Goal: Transaction & Acquisition: Purchase product/service

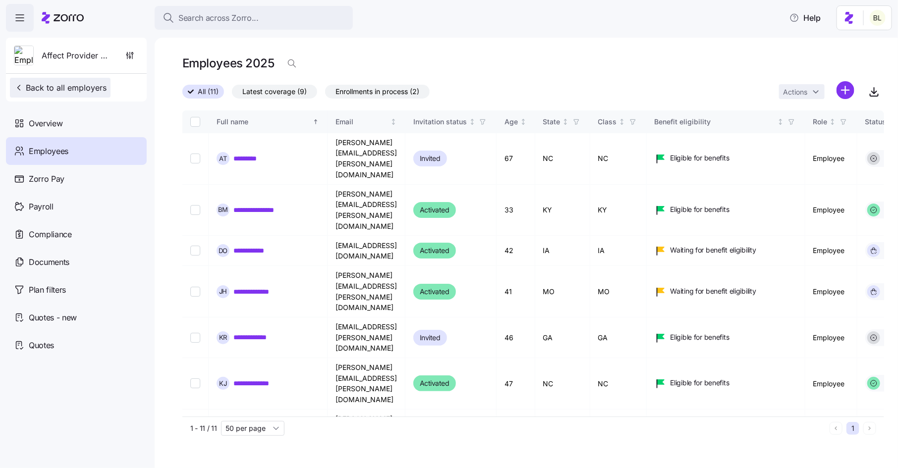
click at [64, 87] on span "Back to all employers" at bounding box center [60, 88] width 93 height 12
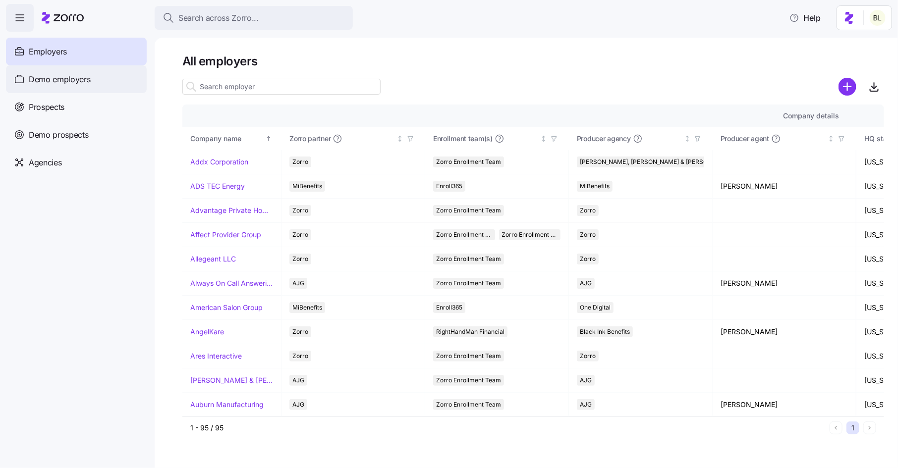
click at [63, 78] on span "Demo employers" at bounding box center [60, 79] width 62 height 12
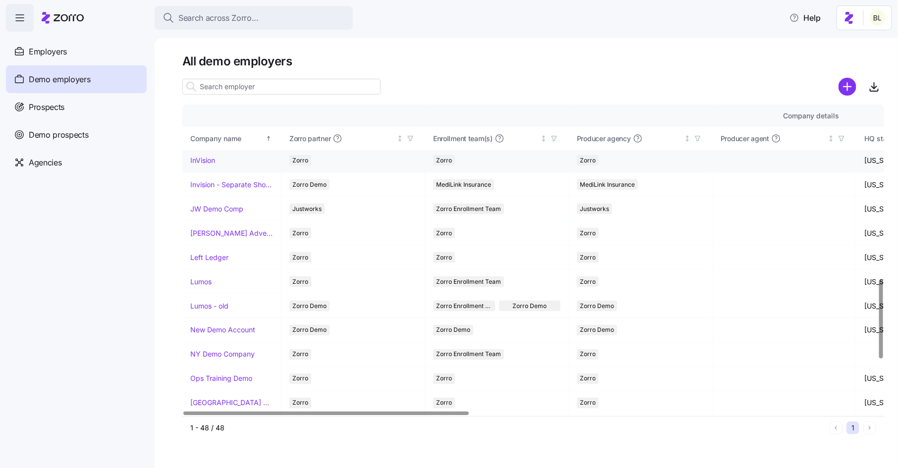
scroll to position [698, 0]
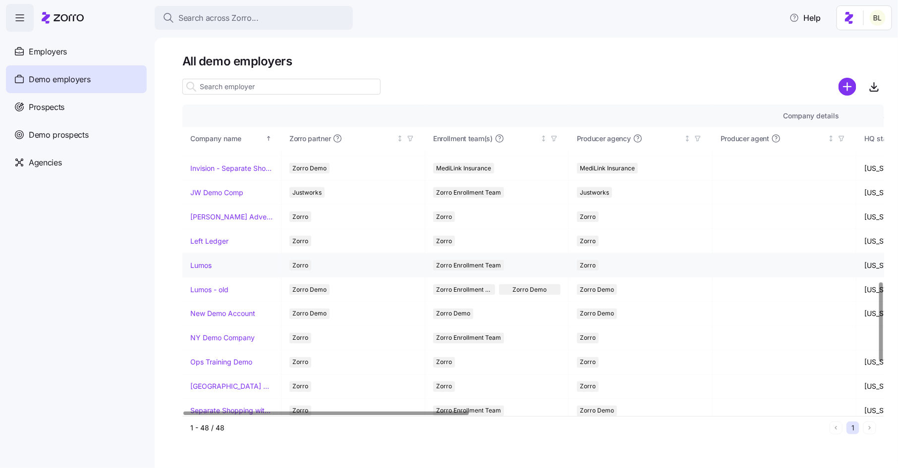
click at [206, 261] on link "Lumos" at bounding box center [200, 266] width 21 height 10
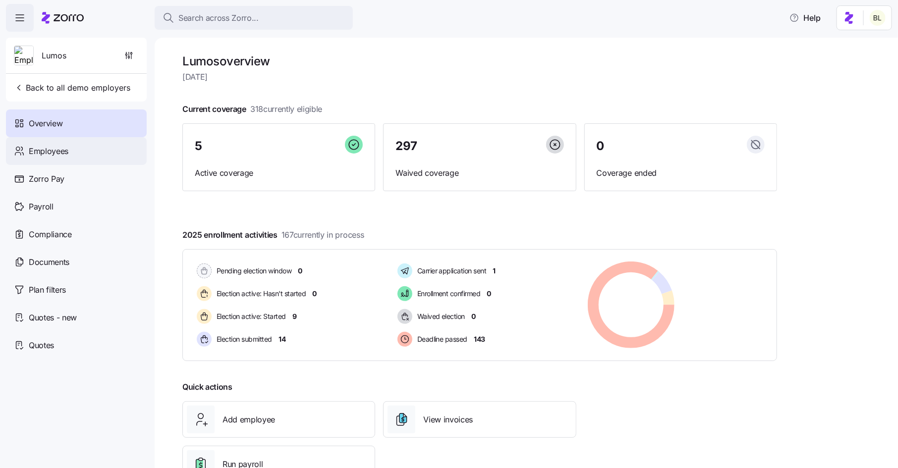
click at [69, 153] on div "Employees" at bounding box center [76, 151] width 141 height 28
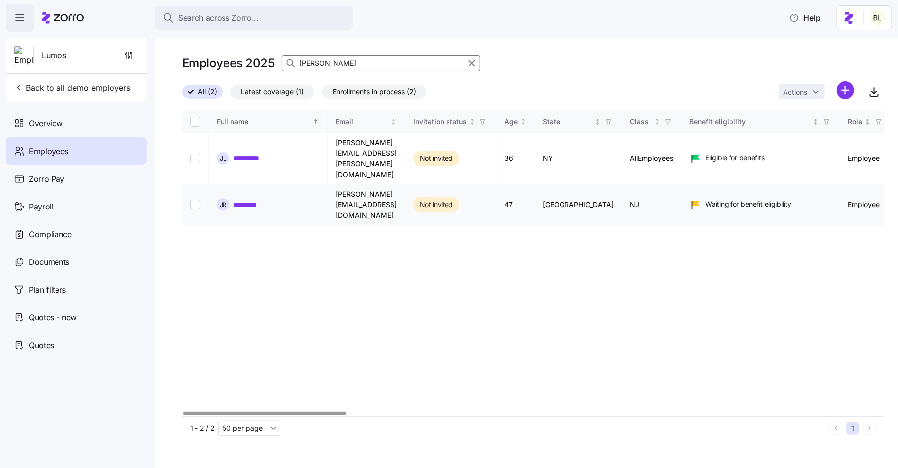
click at [249, 200] on link "*********" at bounding box center [250, 205] width 34 height 10
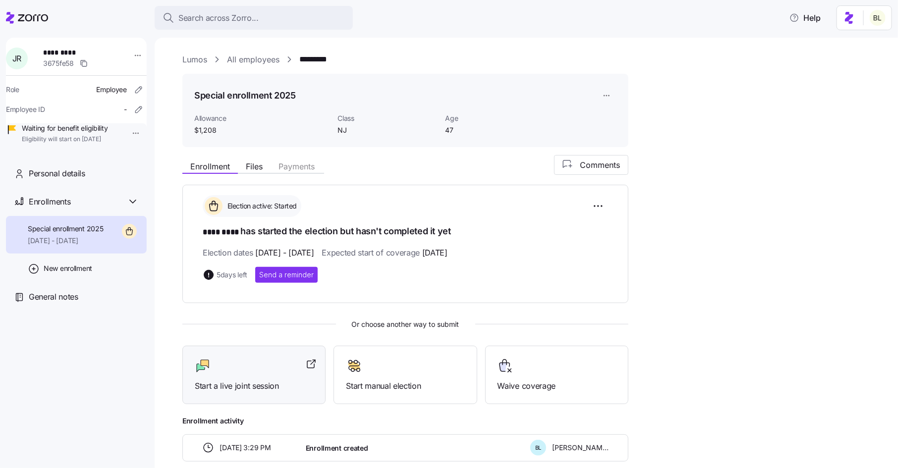
click at [262, 374] on div "Start a live joint session" at bounding box center [254, 375] width 118 height 34
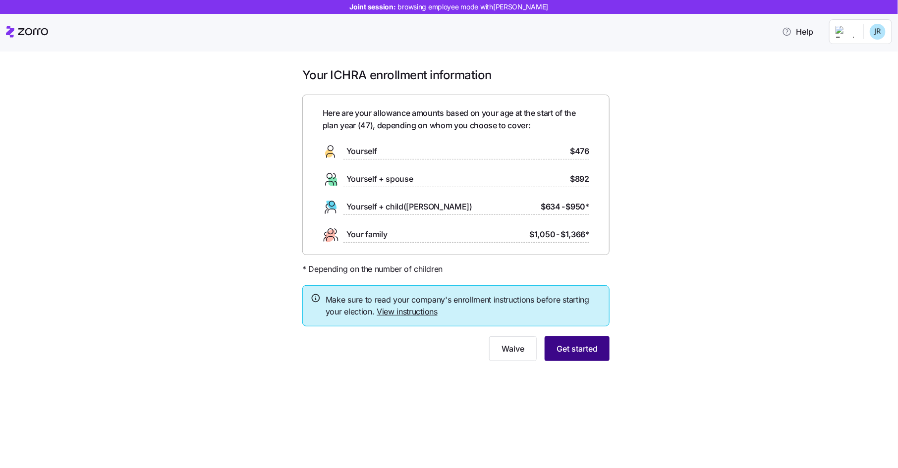
click at [589, 355] on button "Get started" at bounding box center [577, 348] width 65 height 25
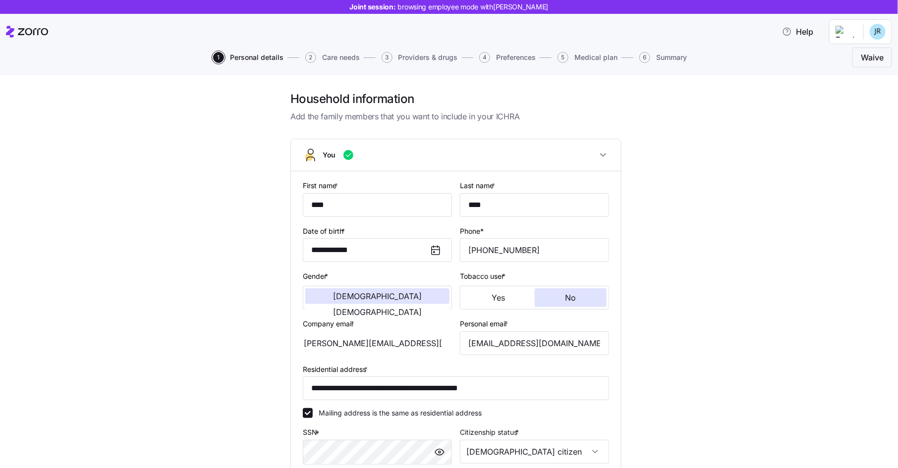
click at [426, 54] on span "Providers & drugs" at bounding box center [427, 57] width 59 height 7
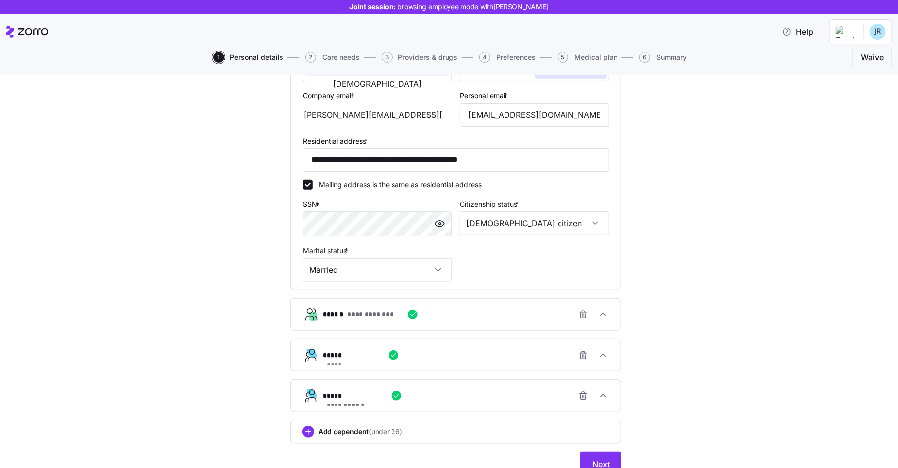
scroll to position [272, 0]
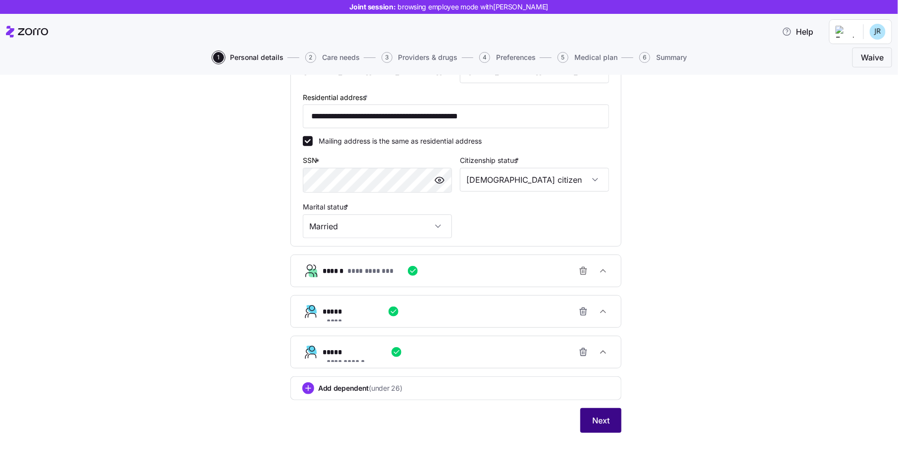
click at [599, 417] on span "Next" at bounding box center [600, 421] width 17 height 12
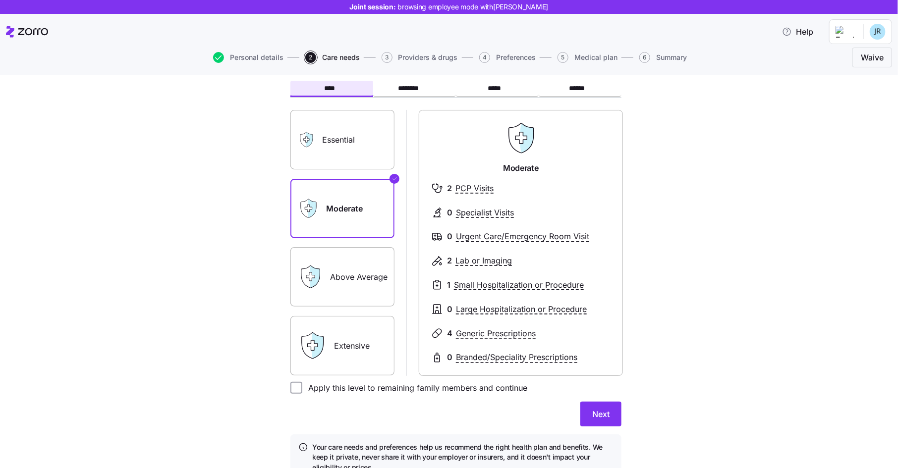
scroll to position [98, 0]
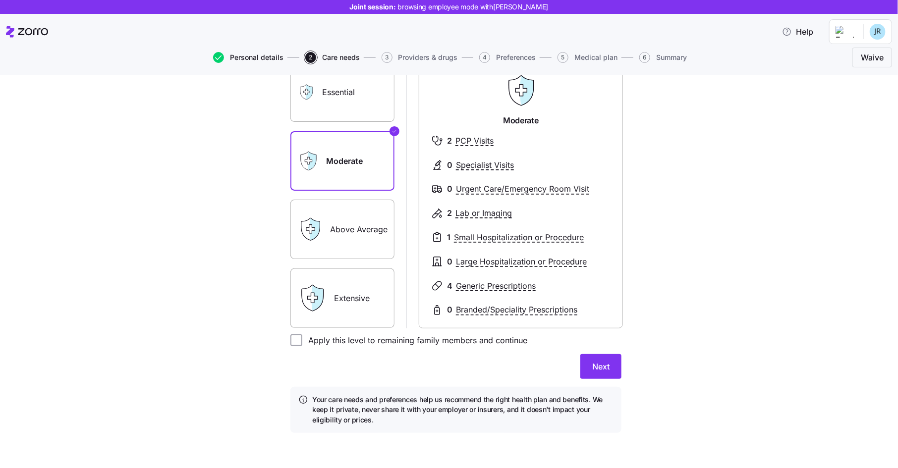
click at [253, 59] on span "Personal details" at bounding box center [257, 57] width 54 height 7
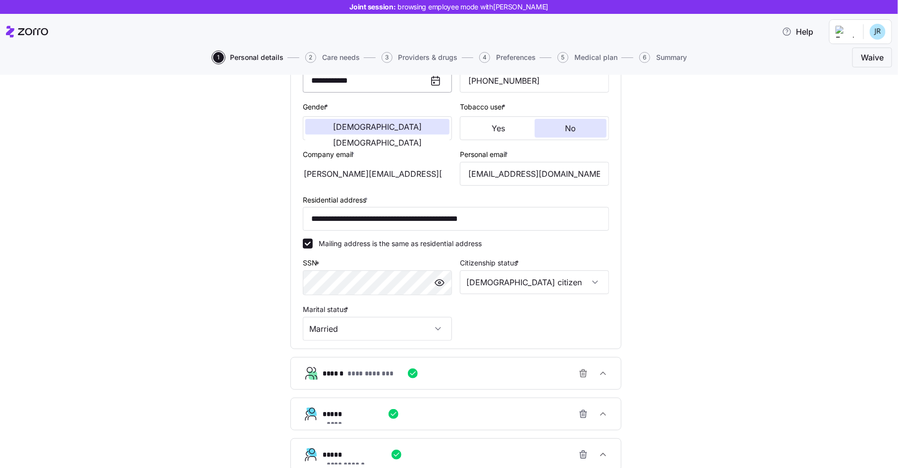
scroll to position [272, 0]
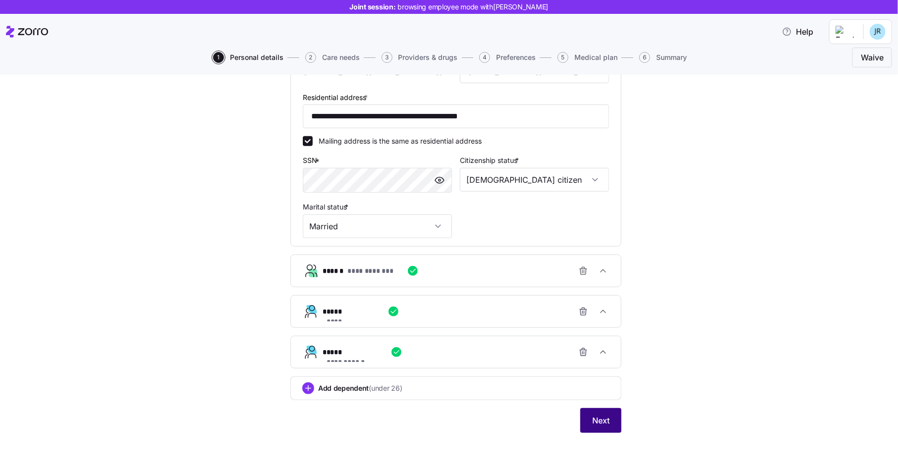
click at [595, 411] on button "Next" at bounding box center [600, 420] width 41 height 25
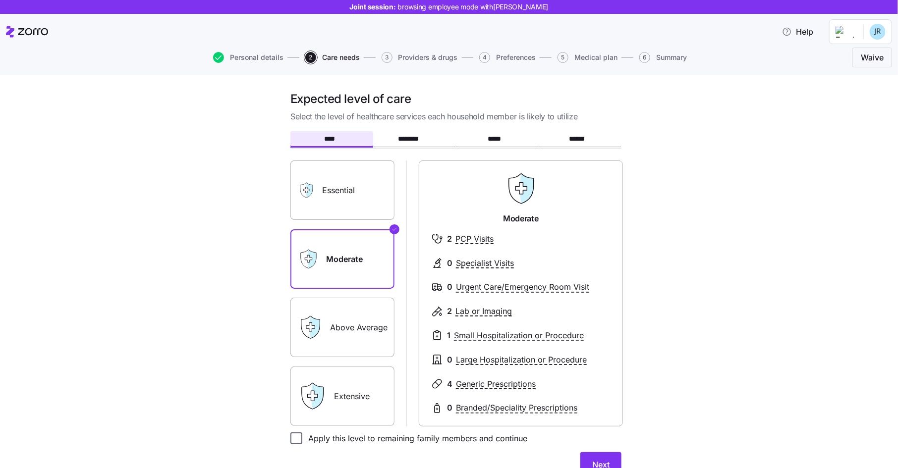
click at [298, 438] on input "Apply this level to remaining family members and continue" at bounding box center [296, 439] width 12 height 12
checkbox input "true"
click at [596, 458] on button "Next" at bounding box center [600, 464] width 41 height 25
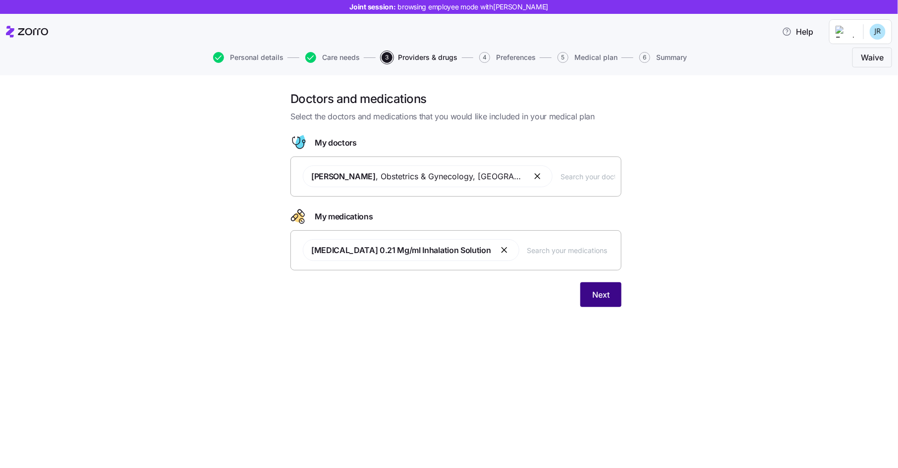
click at [606, 300] on button "Next" at bounding box center [600, 294] width 41 height 25
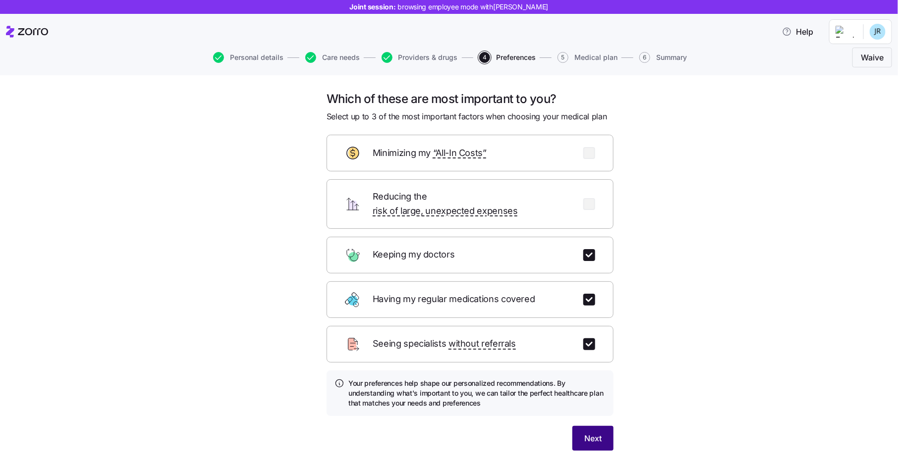
click at [591, 433] on span "Next" at bounding box center [592, 439] width 17 height 12
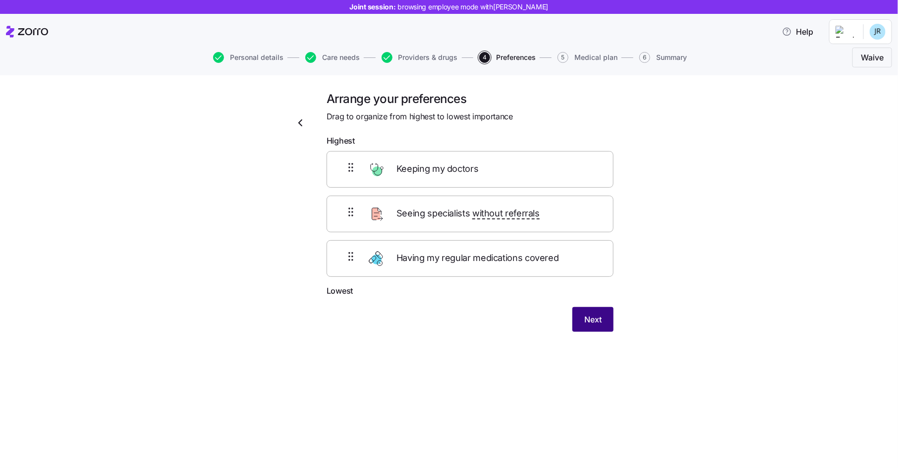
click at [598, 319] on span "Next" at bounding box center [592, 320] width 17 height 12
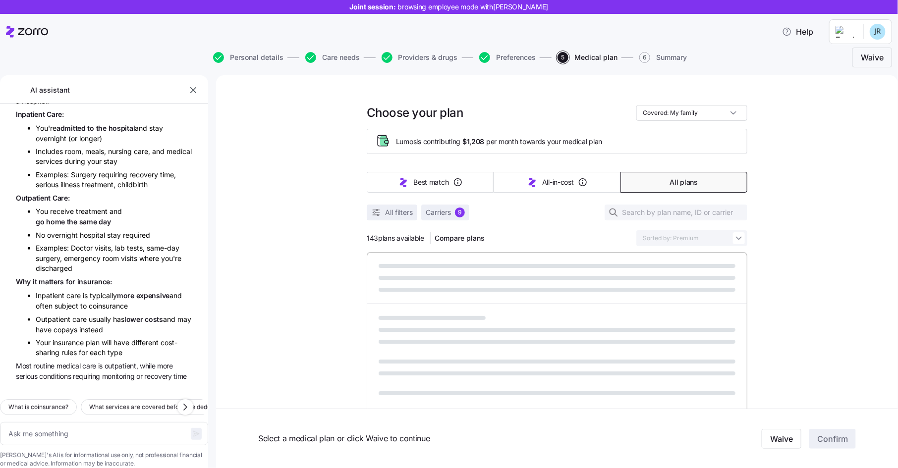
scroll to position [473, 0]
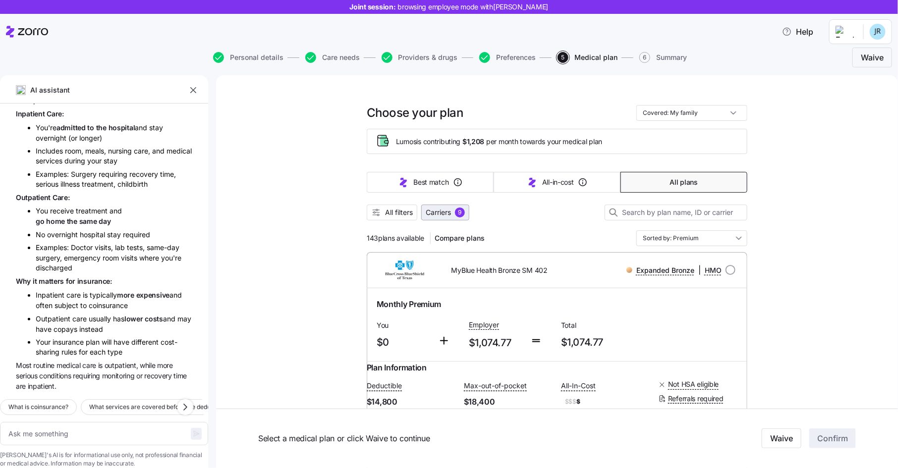
click at [440, 210] on span "Carriers" at bounding box center [438, 213] width 25 height 10
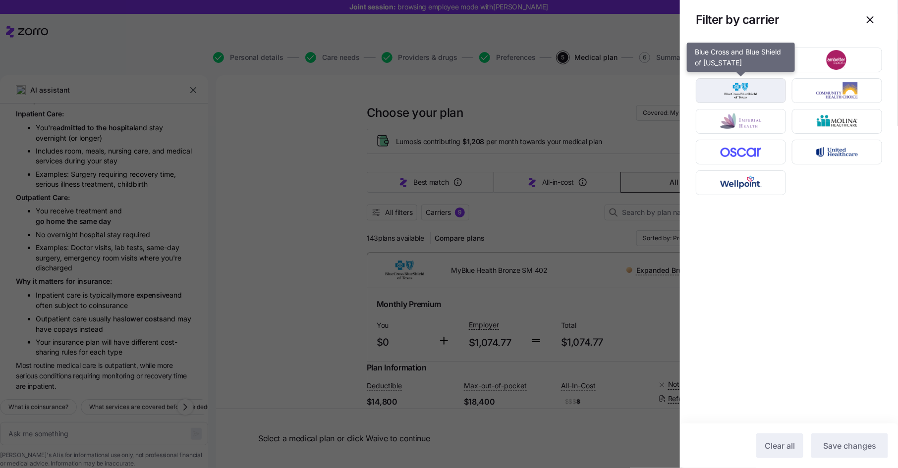
click at [766, 87] on img "button" at bounding box center [741, 91] width 73 height 20
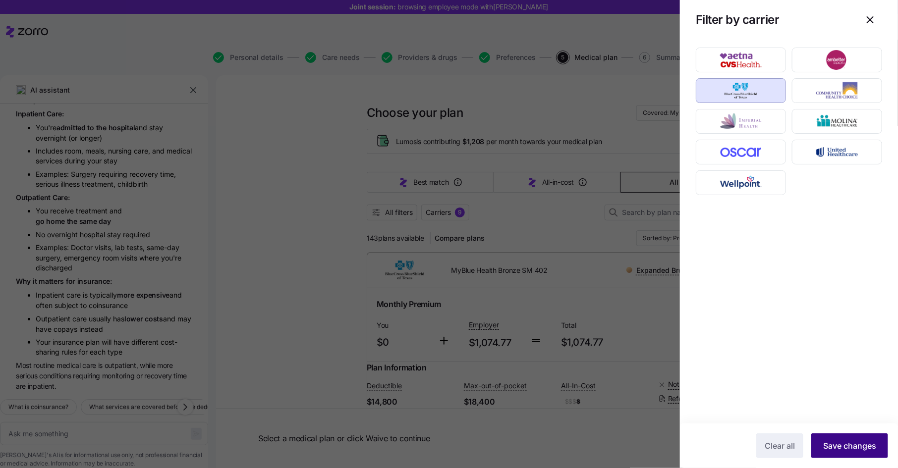
click at [850, 448] on span "Save changes" at bounding box center [849, 446] width 53 height 12
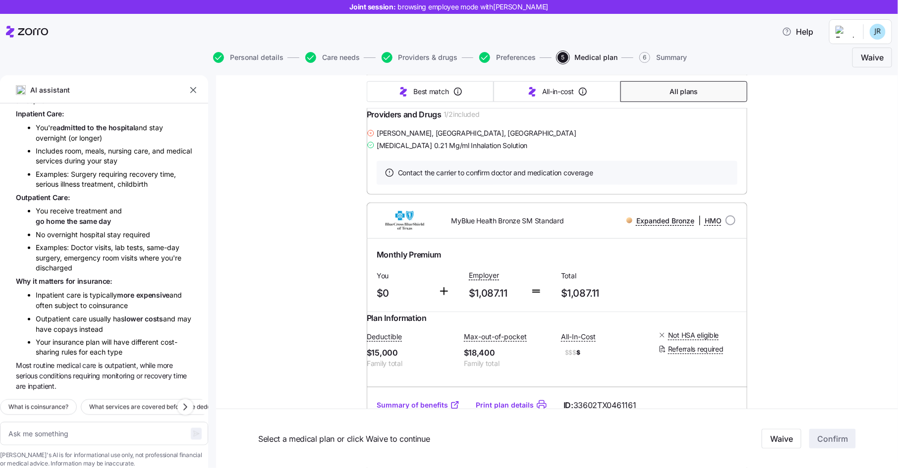
scroll to position [0, 0]
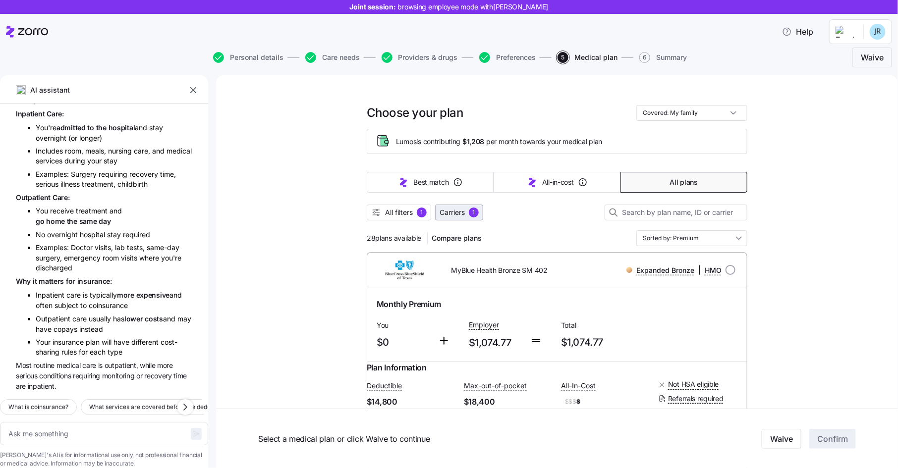
click at [456, 214] on span "Carriers" at bounding box center [452, 213] width 25 height 10
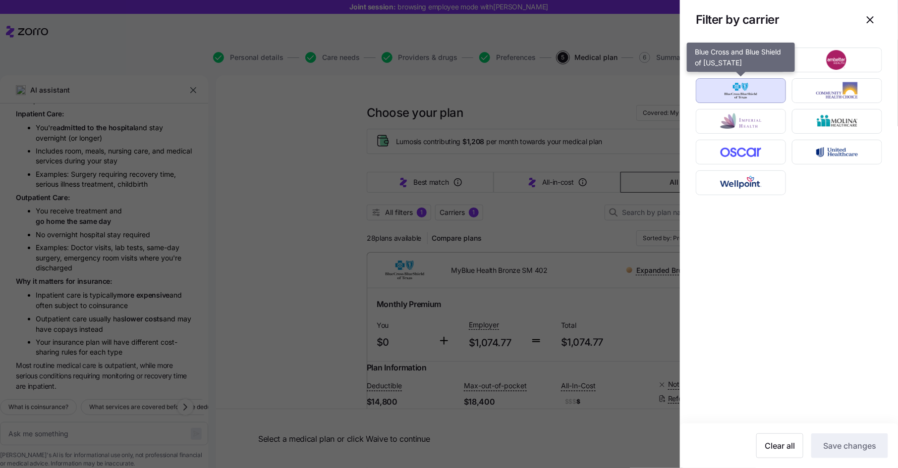
click at [736, 86] on img "button" at bounding box center [741, 91] width 73 height 20
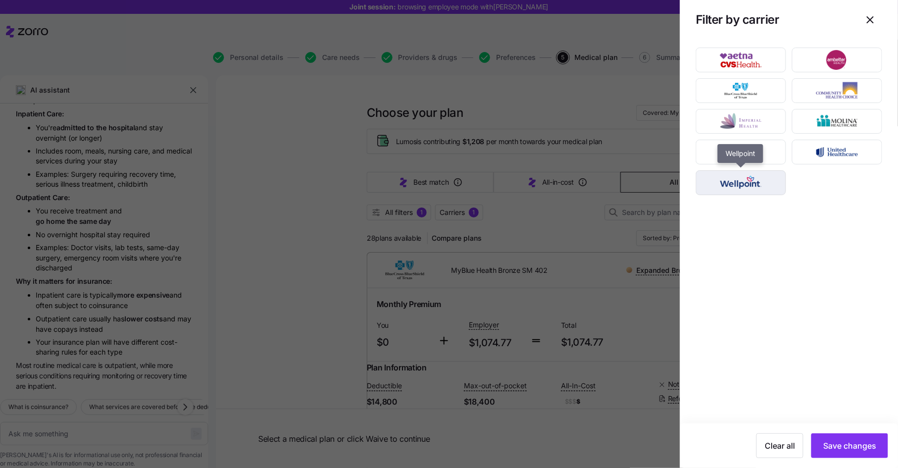
click at [762, 177] on img "button" at bounding box center [741, 183] width 73 height 20
click at [870, 15] on icon "button" at bounding box center [870, 20] width 12 height 12
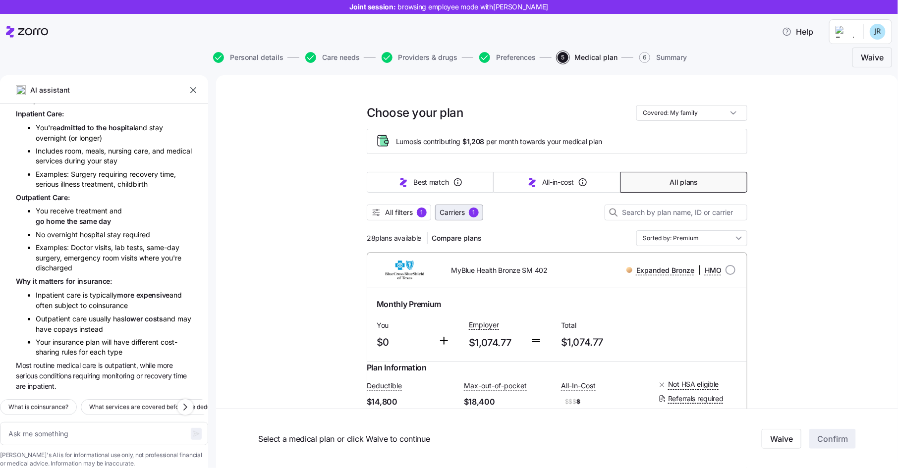
click at [460, 209] on span "Carriers" at bounding box center [452, 213] width 25 height 10
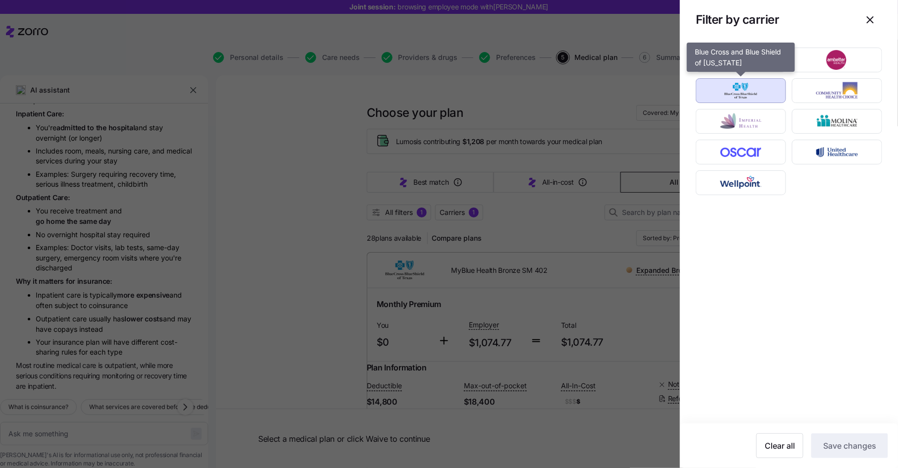
click at [762, 77] on div "Blue Cross and Blue Shield of Texas" at bounding box center [741, 90] width 96 height 31
click at [762, 77] on div at bounding box center [741, 90] width 96 height 31
click at [764, 85] on img "button" at bounding box center [741, 91] width 73 height 20
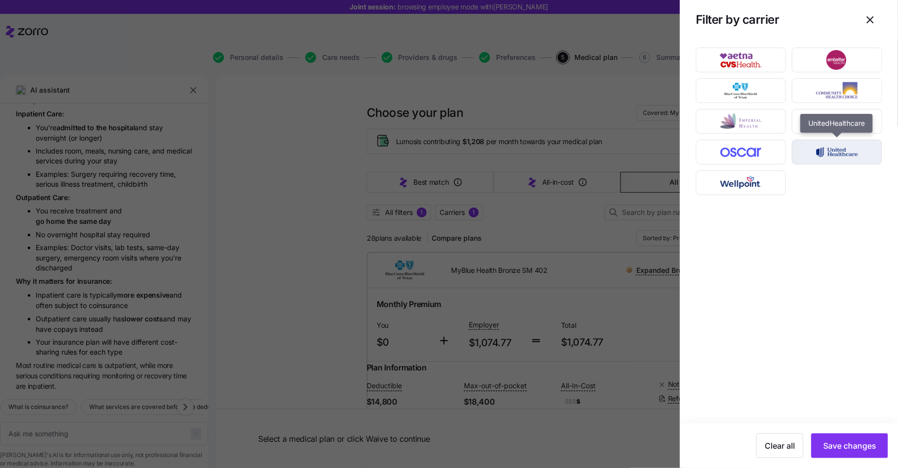
click at [841, 144] on img "button" at bounding box center [837, 152] width 73 height 20
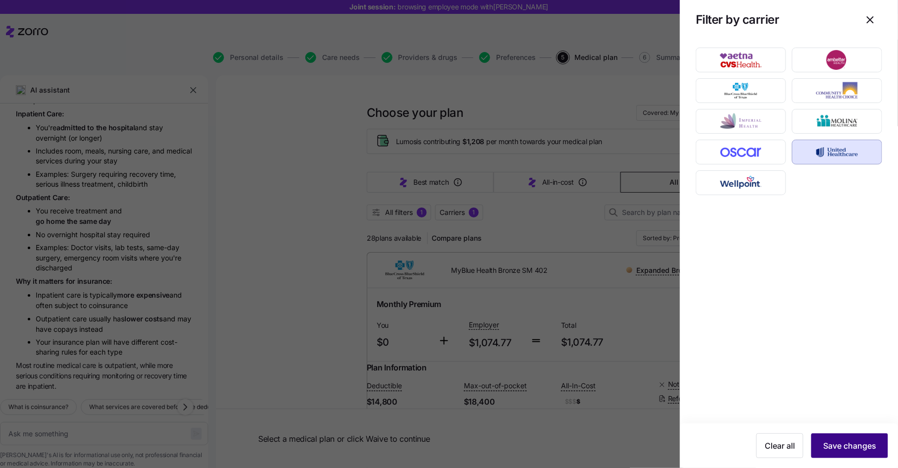
click at [856, 446] on span "Save changes" at bounding box center [849, 446] width 53 height 12
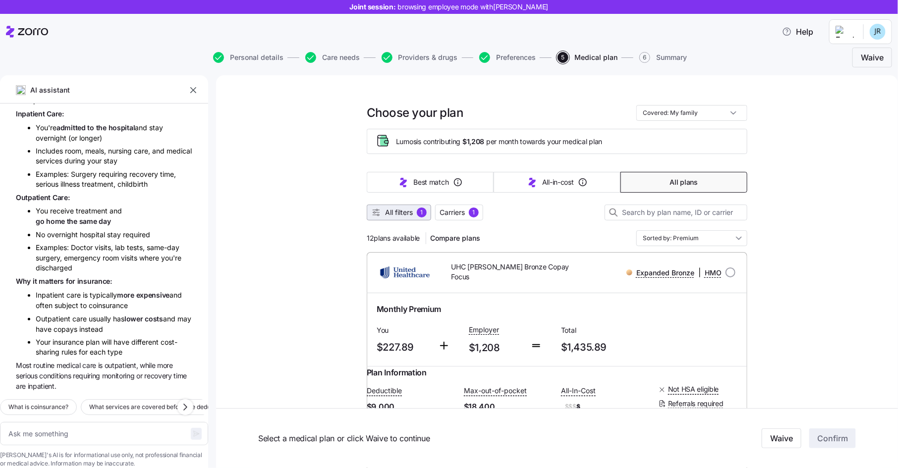
click at [416, 211] on span "All filters 1" at bounding box center [399, 213] width 56 height 10
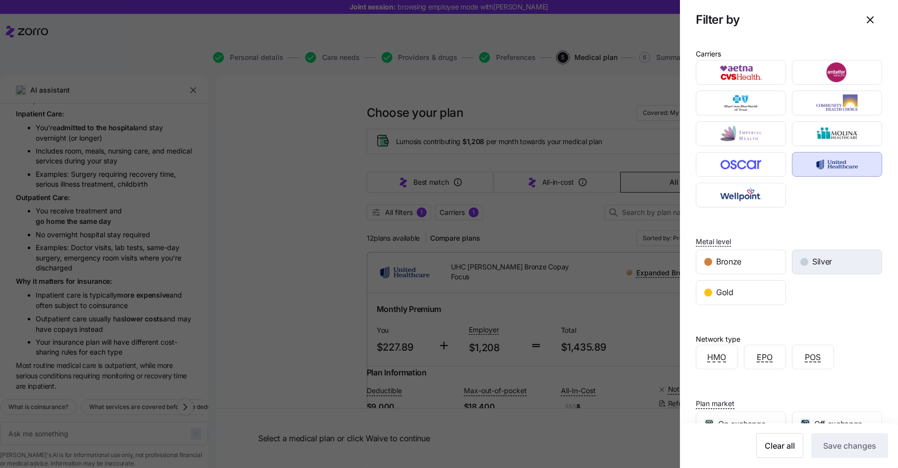
click at [820, 256] on span "Silver" at bounding box center [822, 262] width 20 height 12
click at [848, 454] on button "Save changes" at bounding box center [849, 446] width 77 height 25
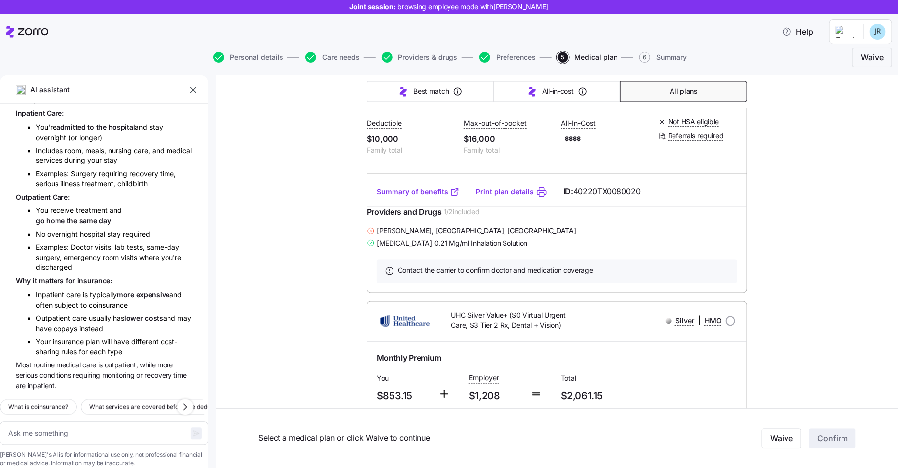
scroll to position [937, 0]
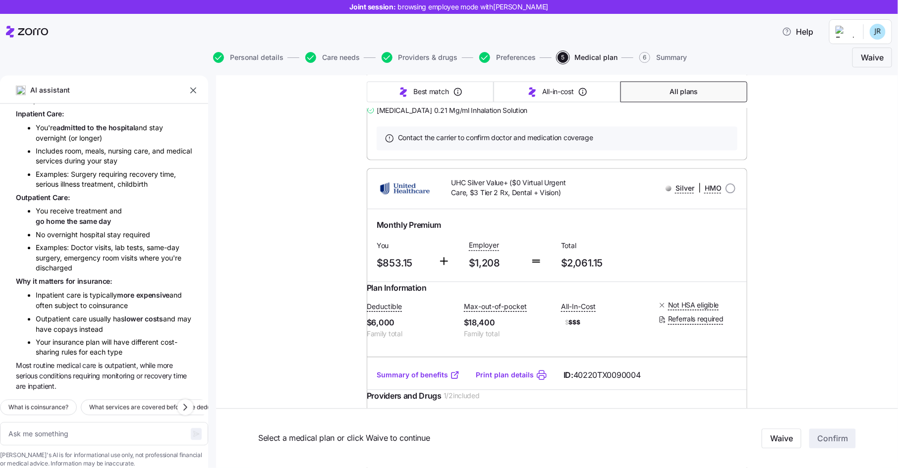
type textarea "x"
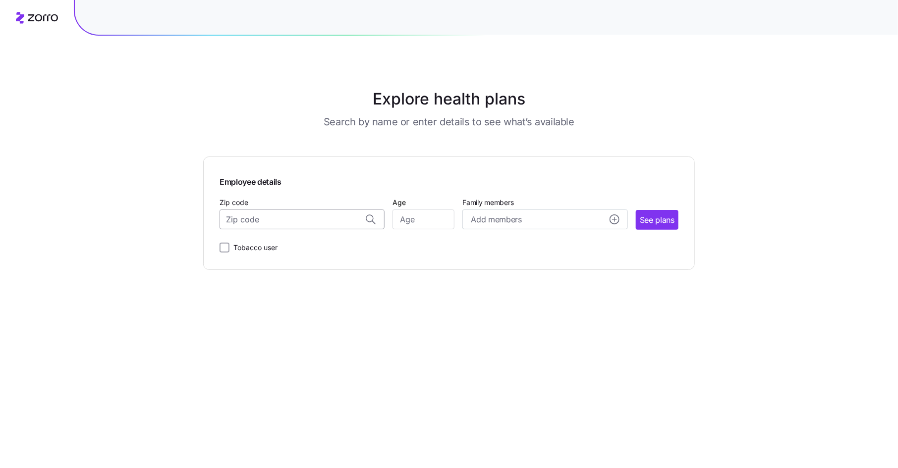
click at [255, 223] on input "Zip code" at bounding box center [302, 220] width 165 height 20
click at [285, 248] on span "77030, Harris County, TX" at bounding box center [300, 246] width 139 height 12
type input "77030, Harris County, TX"
click at [414, 221] on input "Age" at bounding box center [423, 220] width 62 height 20
type input "37"
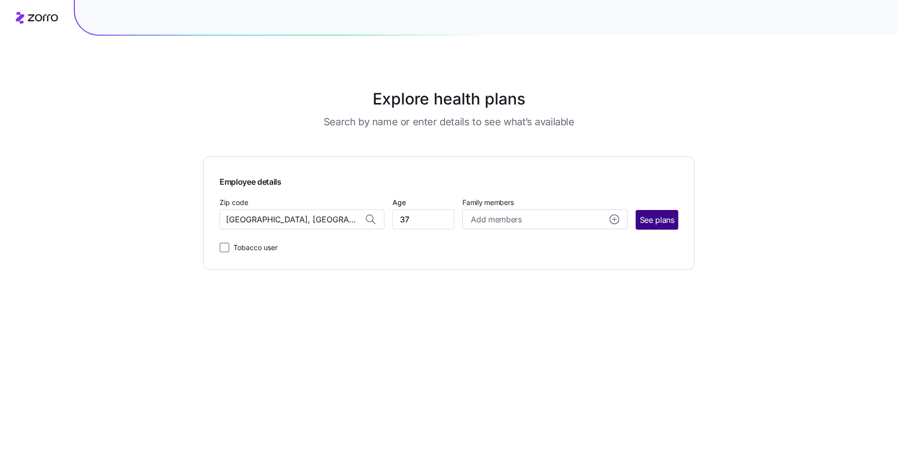
click at [653, 211] on button "See plans" at bounding box center [657, 220] width 43 height 20
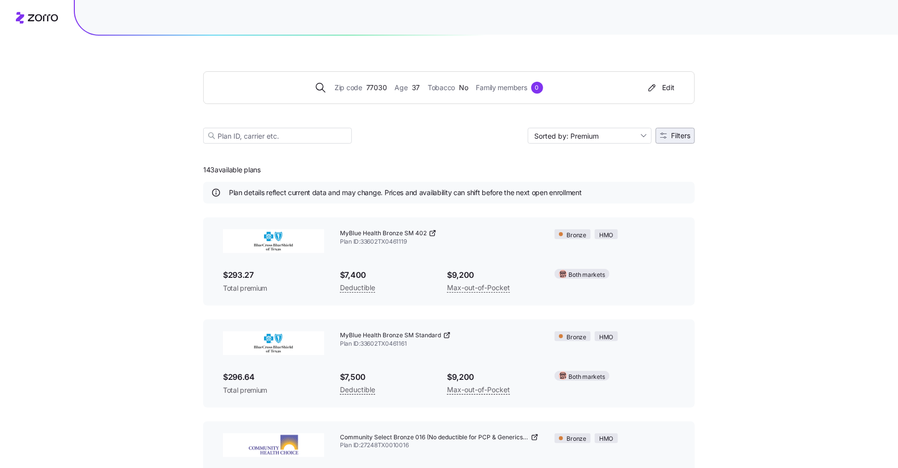
click at [680, 136] on span "Filters" at bounding box center [680, 135] width 19 height 7
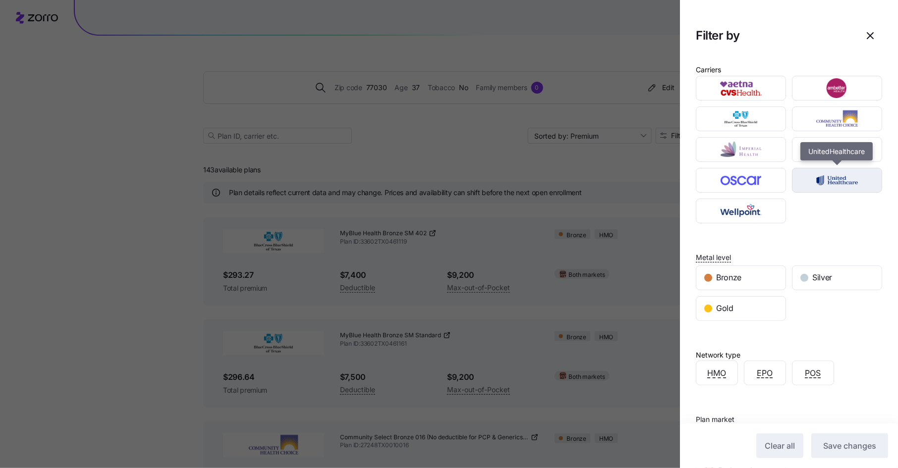
click at [831, 182] on img "button" at bounding box center [837, 180] width 73 height 20
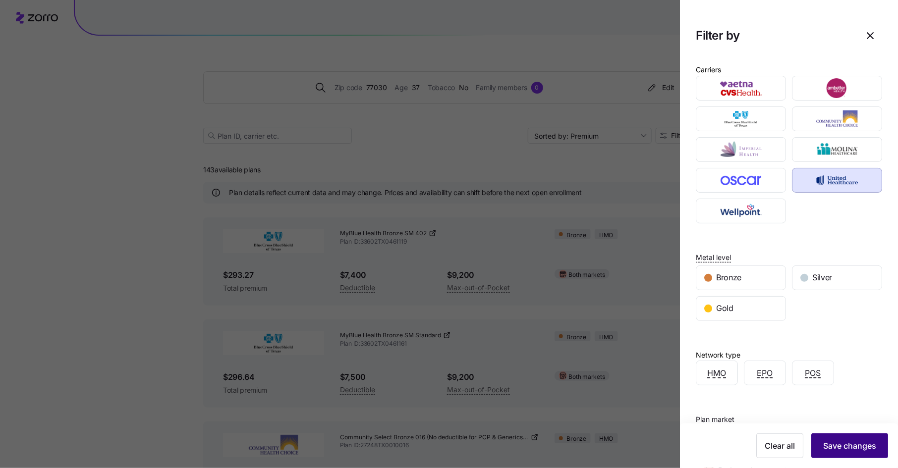
click at [857, 446] on span "Save changes" at bounding box center [849, 446] width 53 height 12
